Goal: Entertainment & Leisure: Consume media (video, audio)

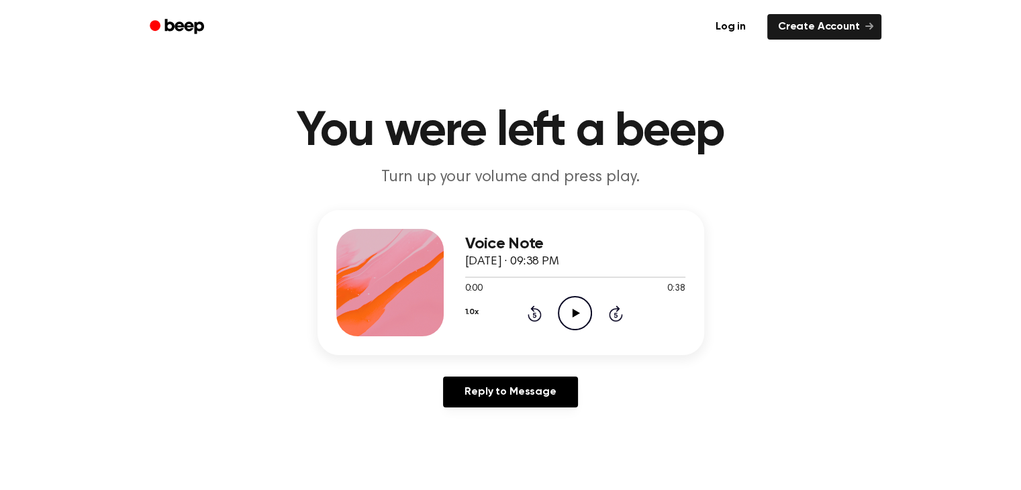
click at [577, 315] on icon "Play Audio" at bounding box center [575, 313] width 34 height 34
click at [575, 309] on icon "Pause Audio" at bounding box center [575, 313] width 34 height 34
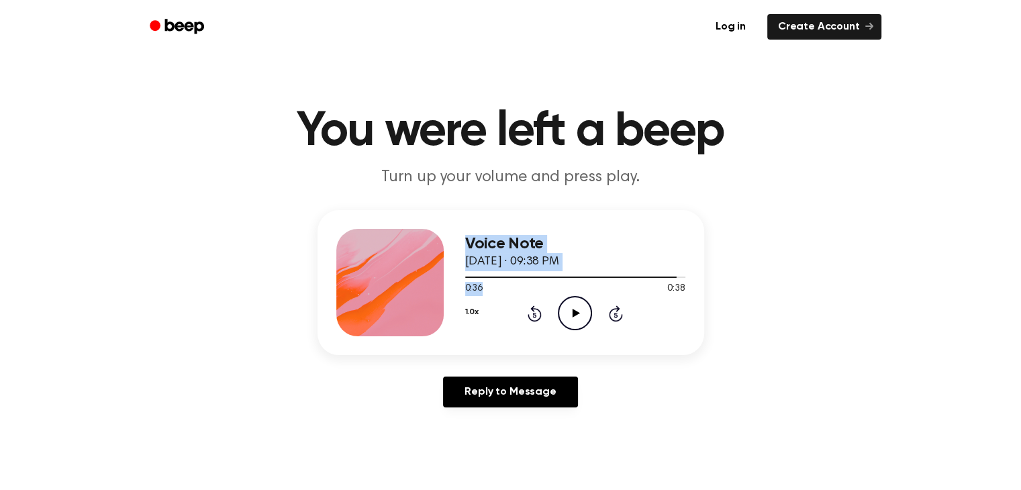
drag, startPoint x: 500, startPoint y: 295, endPoint x: 436, endPoint y: 281, distance: 65.1
click at [436, 281] on div "Voice Note October 2, 2025 · 09:38 PM 0:36 0:38 Your browser does not support t…" at bounding box center [510, 282] width 387 height 145
click at [465, 277] on div at bounding box center [575, 276] width 220 height 1
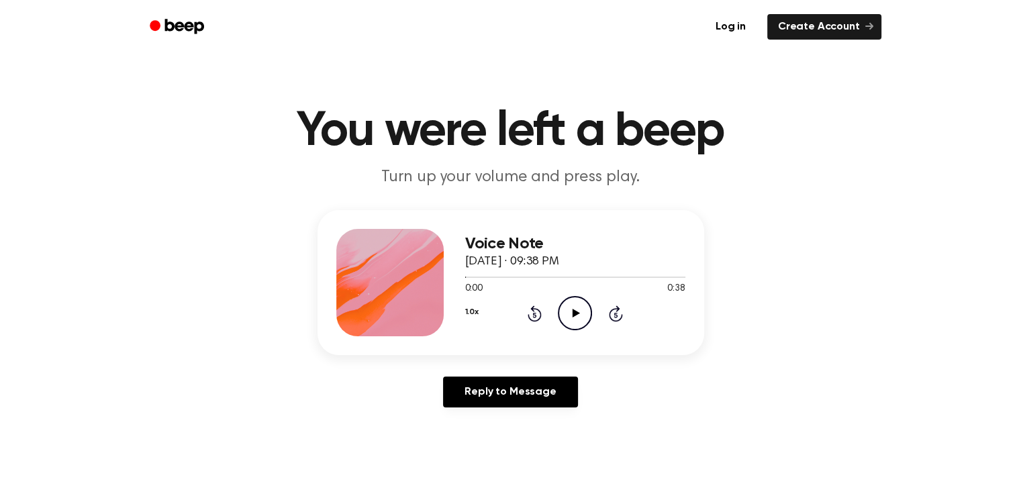
click at [573, 310] on icon at bounding box center [575, 313] width 7 height 9
click at [575, 312] on icon at bounding box center [575, 313] width 7 height 9
click at [355, 40] on ul "Log in Create Account" at bounding box center [554, 26] width 654 height 31
